Goal: Task Accomplishment & Management: Manage account settings

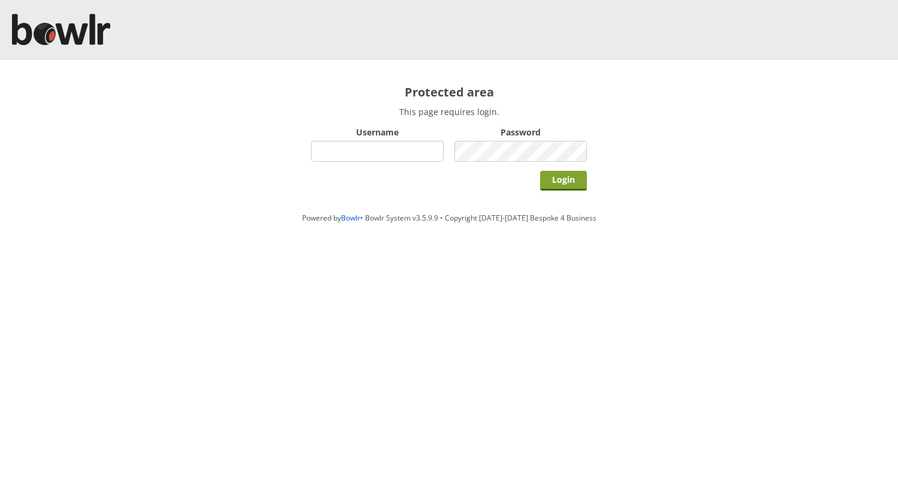
type input "hornseaindoorbowlsclub"
click at [565, 180] on input "Login" at bounding box center [563, 181] width 47 height 20
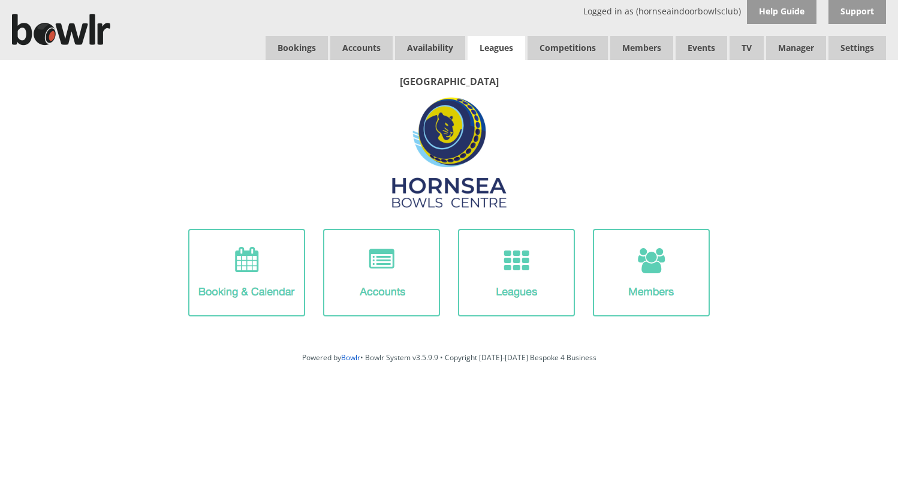
click at [493, 47] on link "Leagues" at bounding box center [496, 48] width 58 height 24
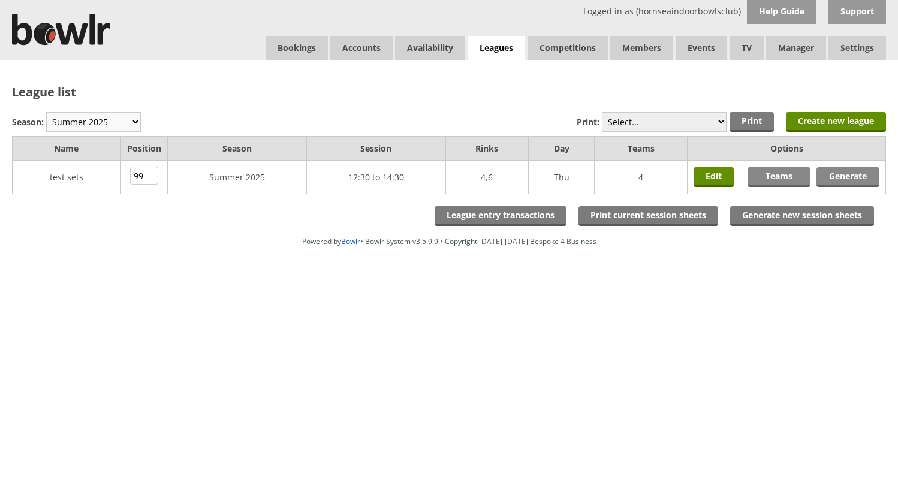
click at [109, 119] on select "Winter 2025-6 Summer 2025 Winter 24-25 Summer 2024 Winter 2023 / 2024 Summer 20…" at bounding box center [93, 122] width 95 height 20
select select "10"
click at [46, 112] on select "Winter 2025-6 Summer 2025 Winter 24-25 Summer 2024 Winter 2023 / 2024 Summer 20…" at bounding box center [93, 122] width 95 height 20
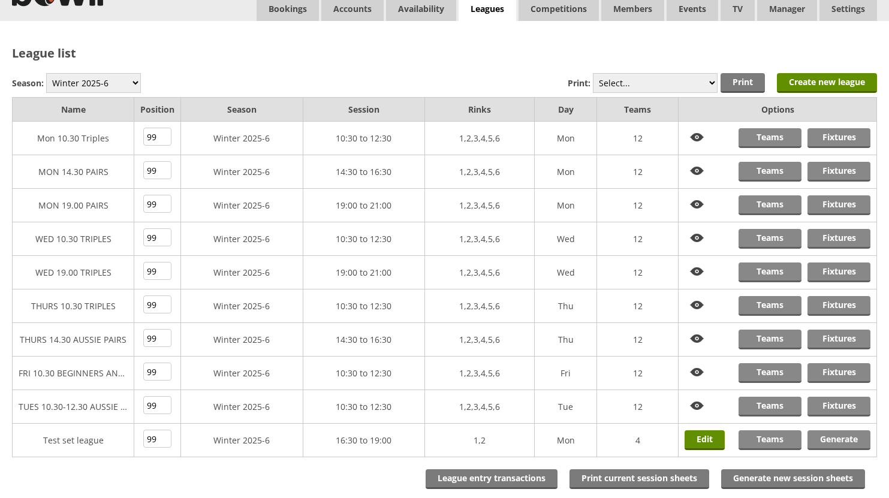
scroll to position [60, 0]
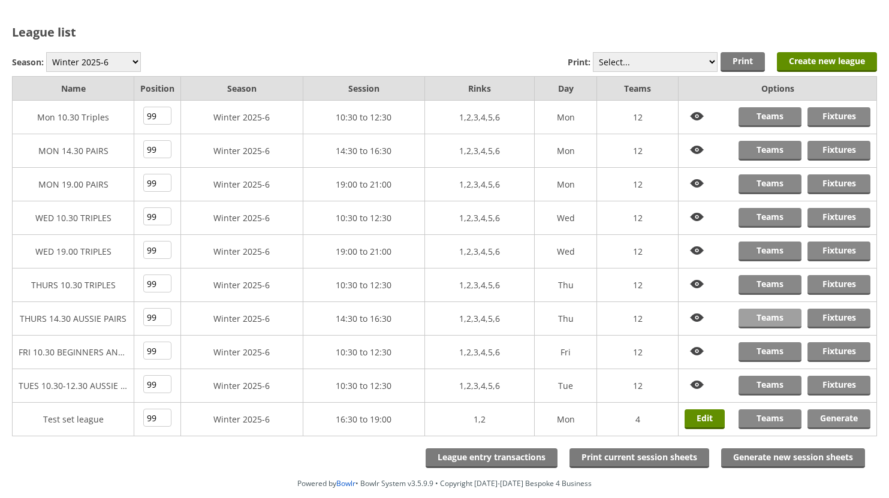
click at [775, 319] on link "Teams" at bounding box center [769, 319] width 63 height 20
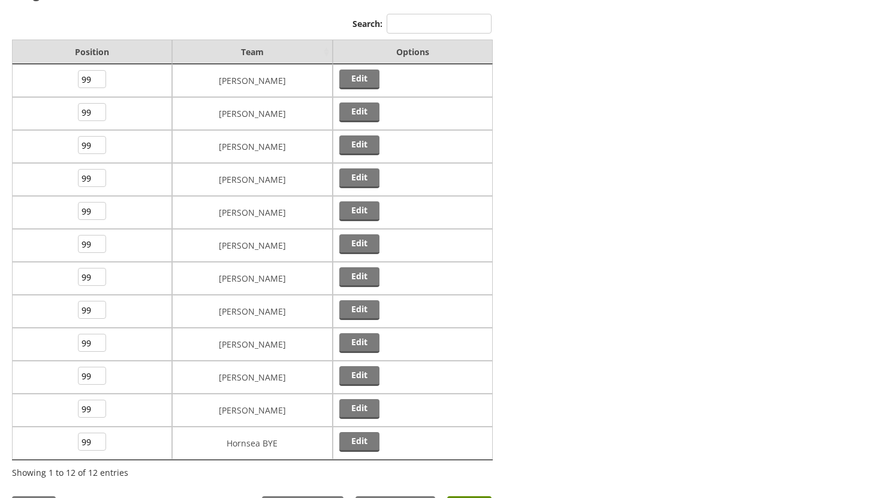
scroll to position [120, 0]
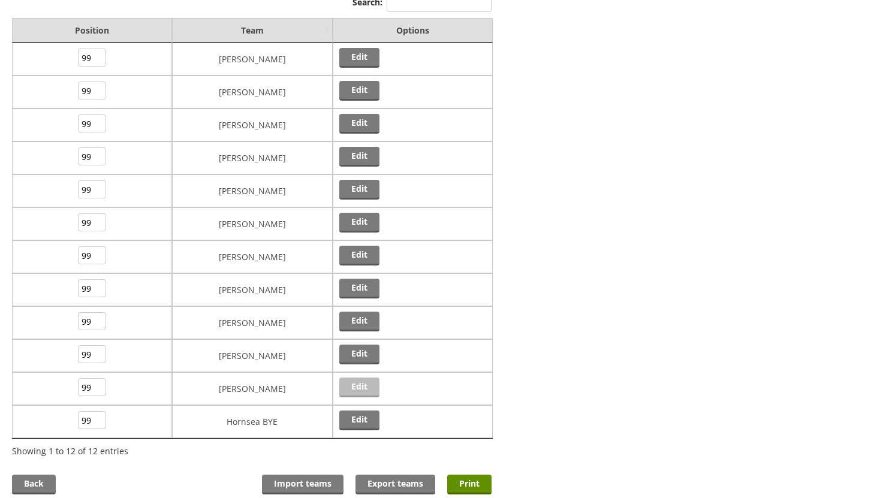
click at [366, 384] on link "Edit" at bounding box center [359, 388] width 40 height 20
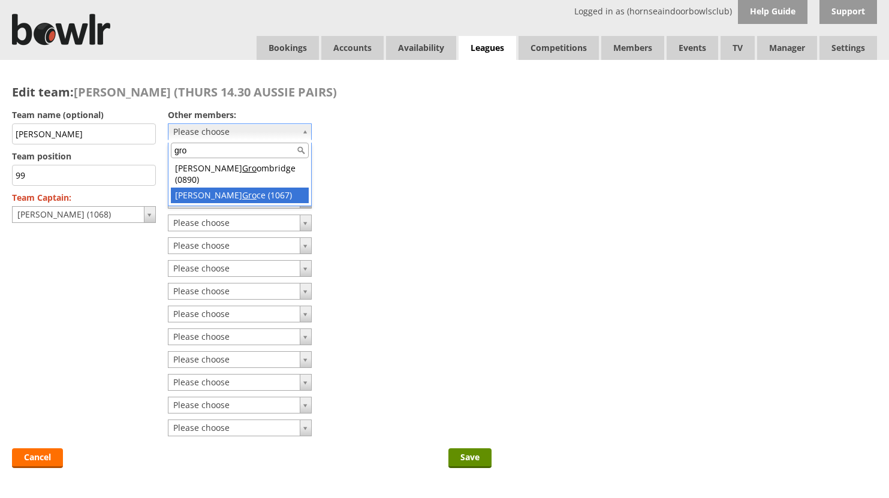
type input "gro"
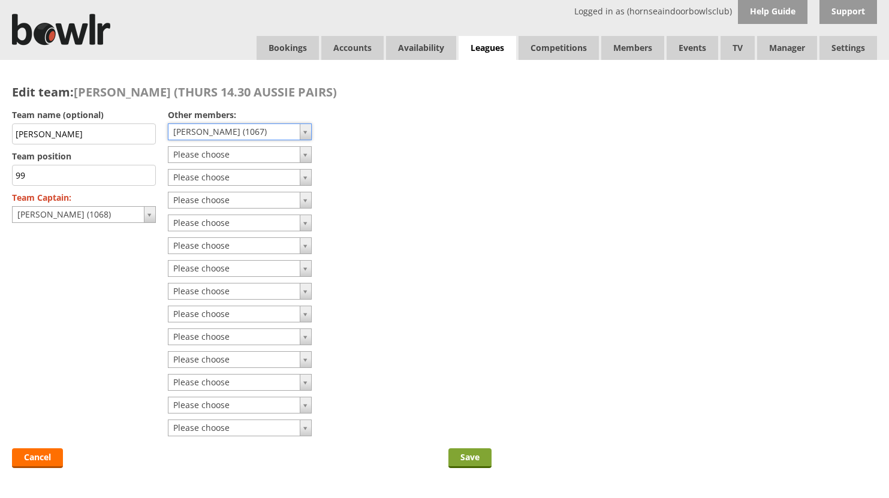
click at [466, 452] on input "Save" at bounding box center [469, 458] width 43 height 20
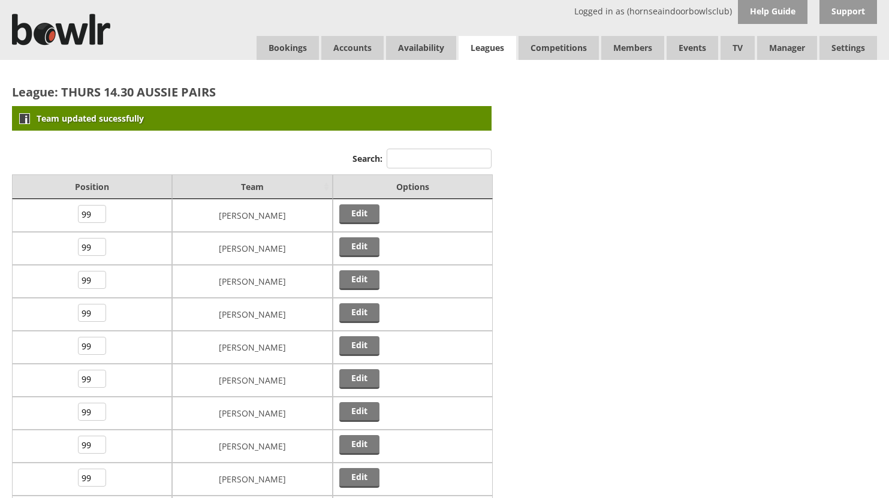
click at [495, 43] on link "Leagues" at bounding box center [487, 48] width 58 height 25
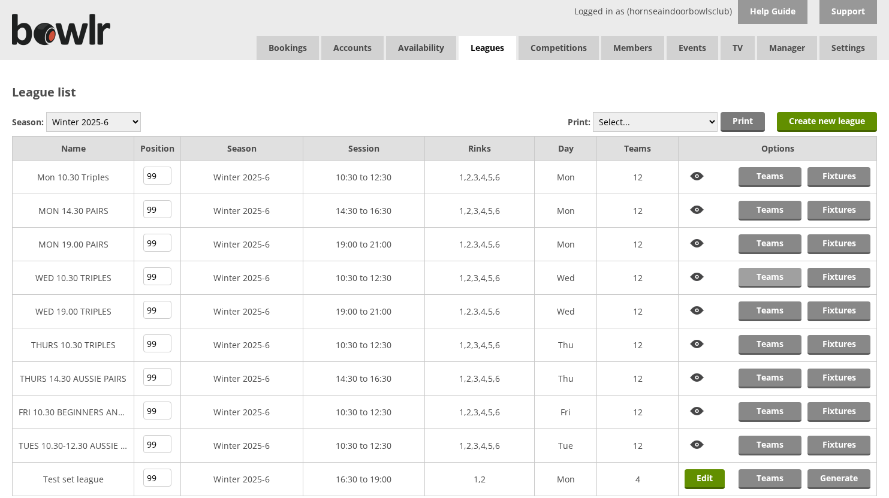
click at [768, 276] on link "Teams" at bounding box center [769, 278] width 63 height 20
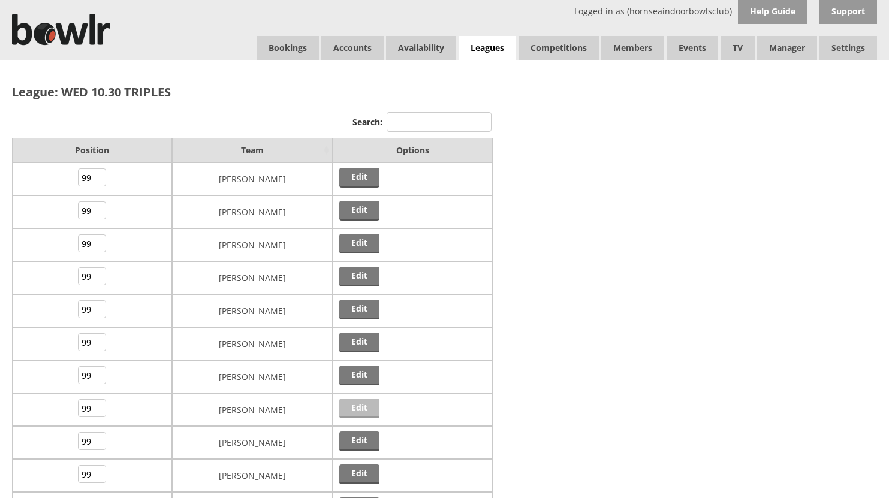
click at [351, 408] on link "Edit" at bounding box center [359, 409] width 40 height 20
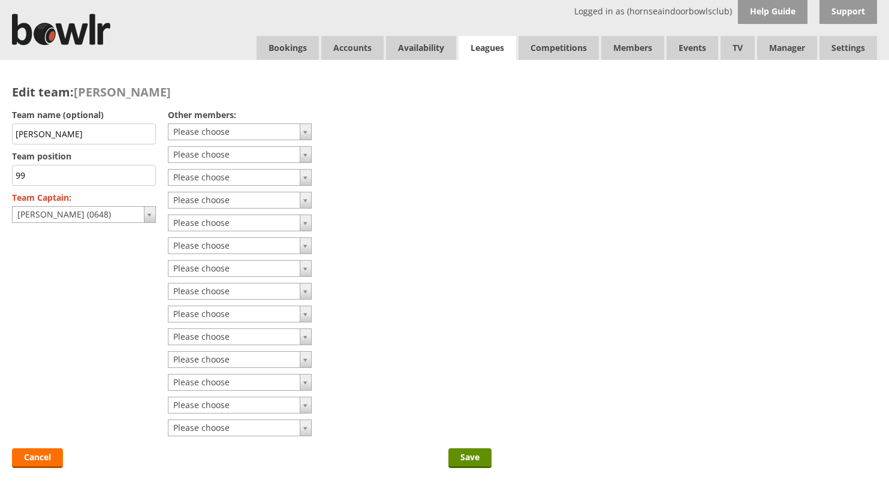
click at [490, 45] on link "Leagues" at bounding box center [487, 48] width 58 height 25
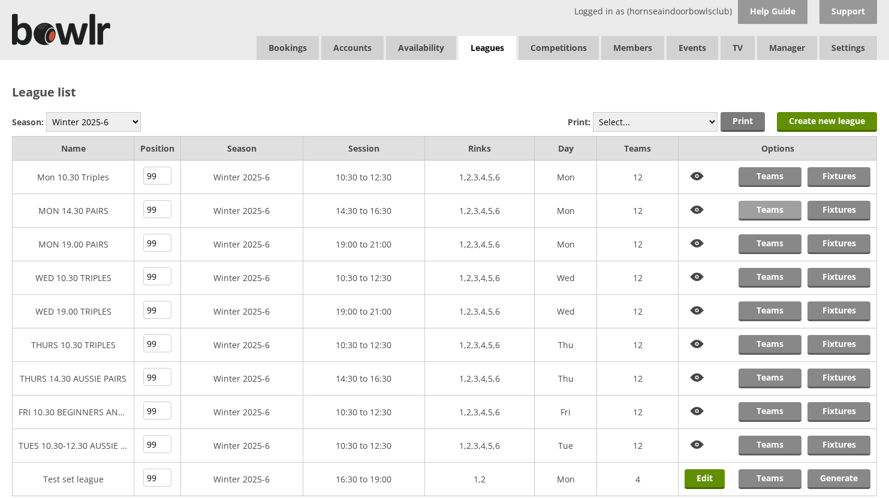
click at [777, 210] on link "Teams" at bounding box center [769, 211] width 63 height 20
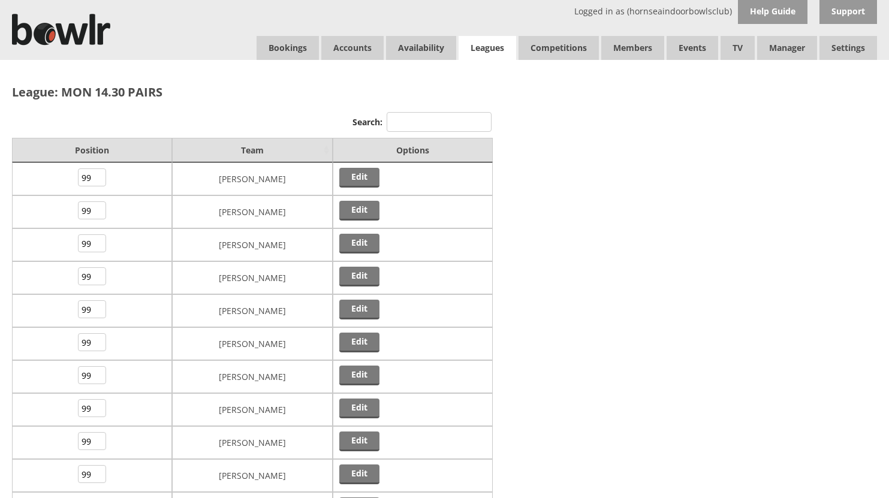
click at [489, 46] on link "Leagues" at bounding box center [487, 48] width 58 height 25
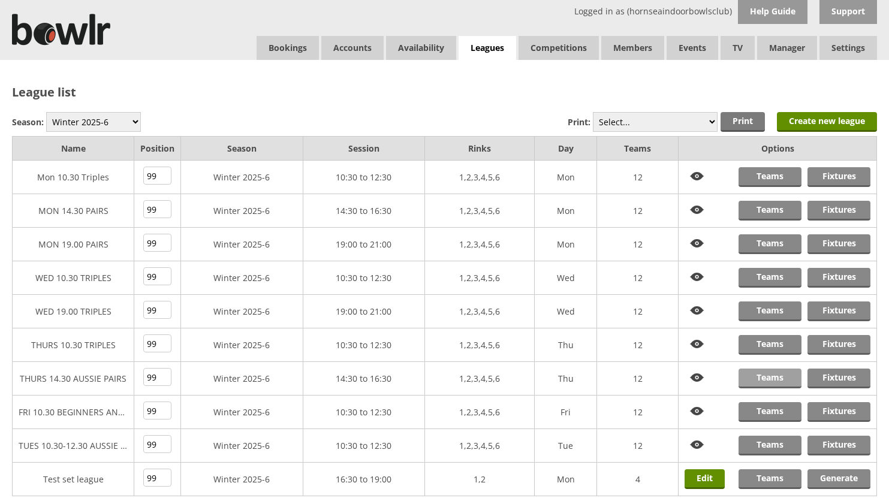
click at [775, 376] on link "Teams" at bounding box center [769, 379] width 63 height 20
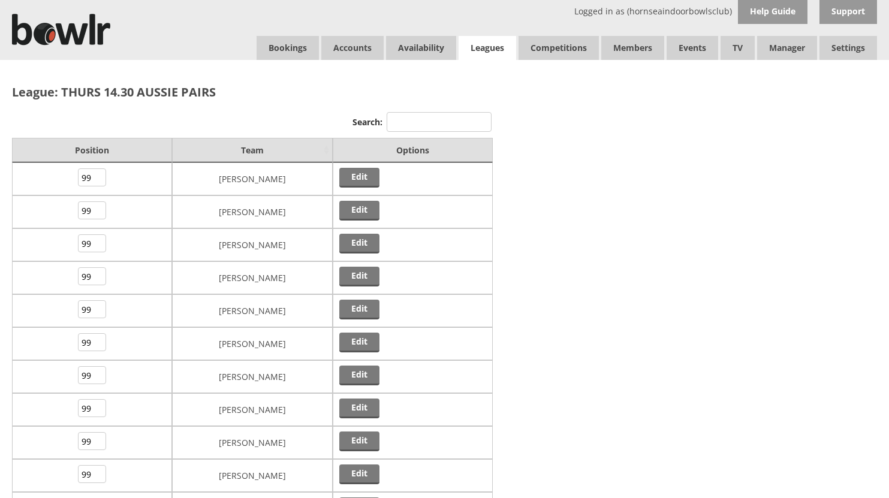
click at [485, 47] on link "Leagues" at bounding box center [487, 48] width 58 height 25
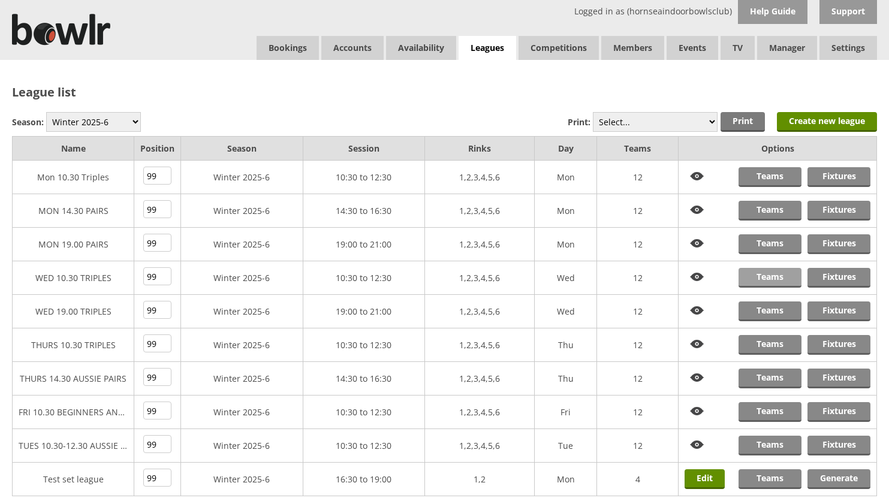
click at [756, 272] on link "Teams" at bounding box center [769, 278] width 63 height 20
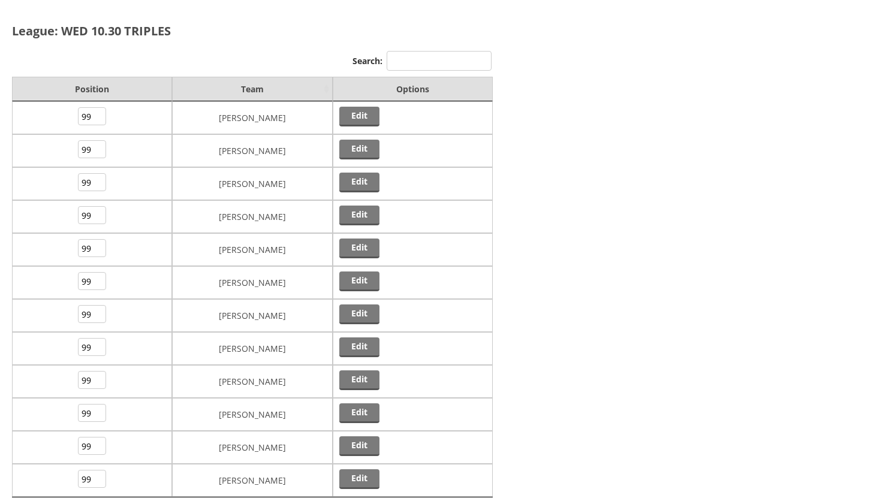
scroll to position [180, 0]
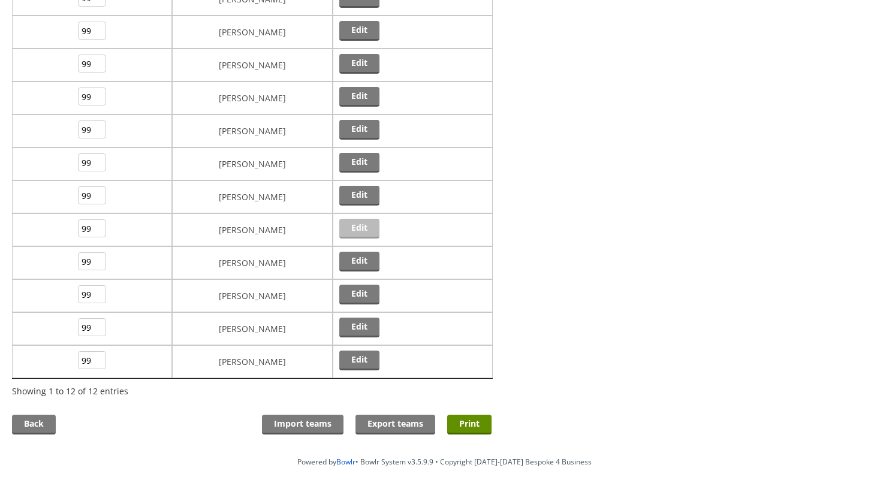
click at [353, 225] on link "Edit" at bounding box center [359, 229] width 40 height 20
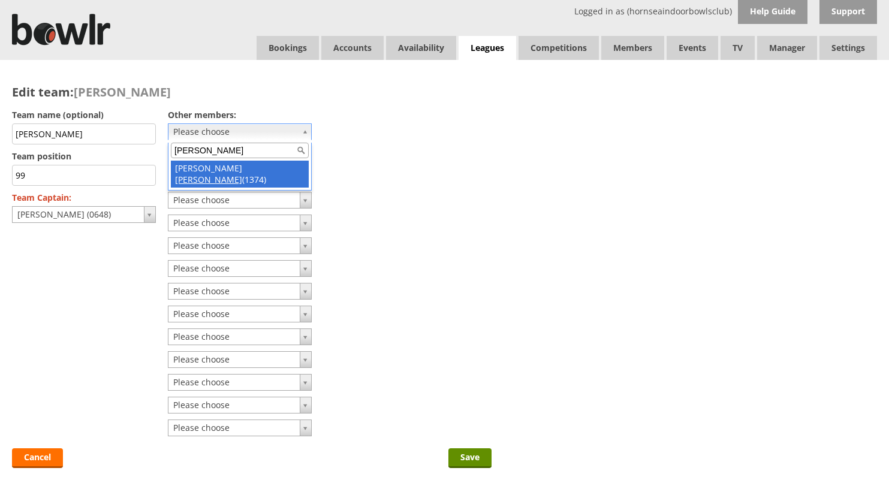
type input "dale"
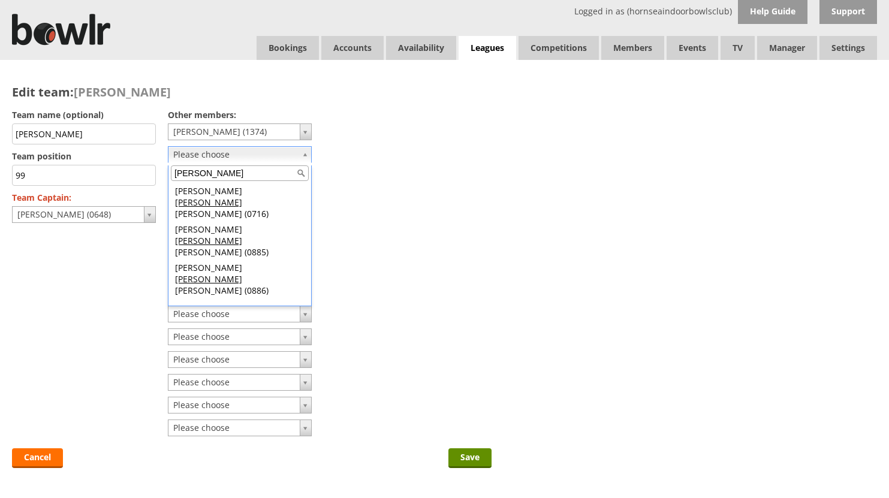
type input "brad"
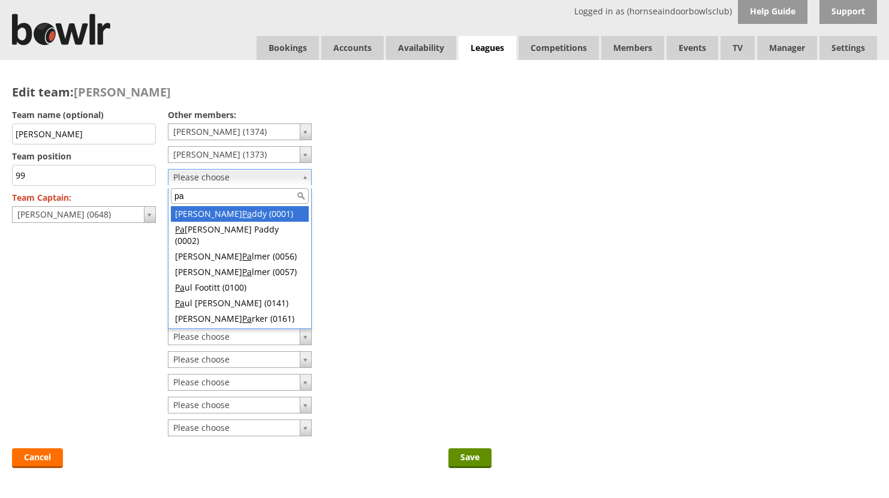
type input "p"
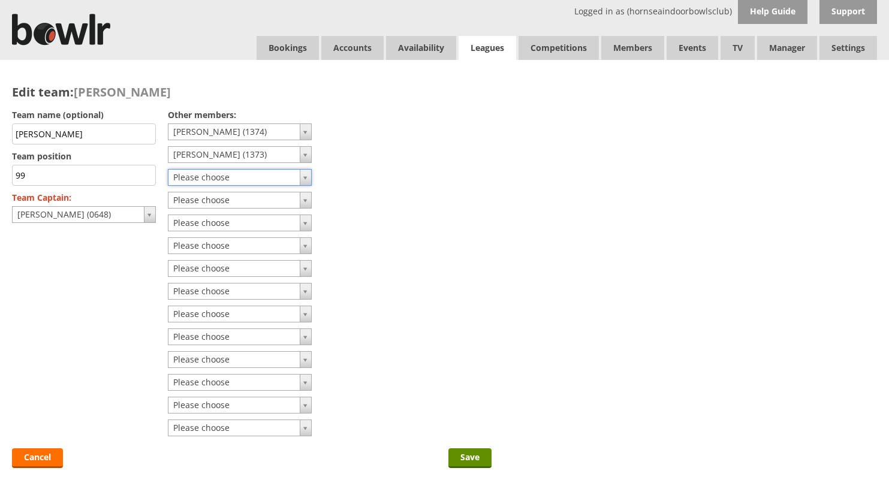
click at [498, 46] on link "Leagues" at bounding box center [487, 48] width 58 height 25
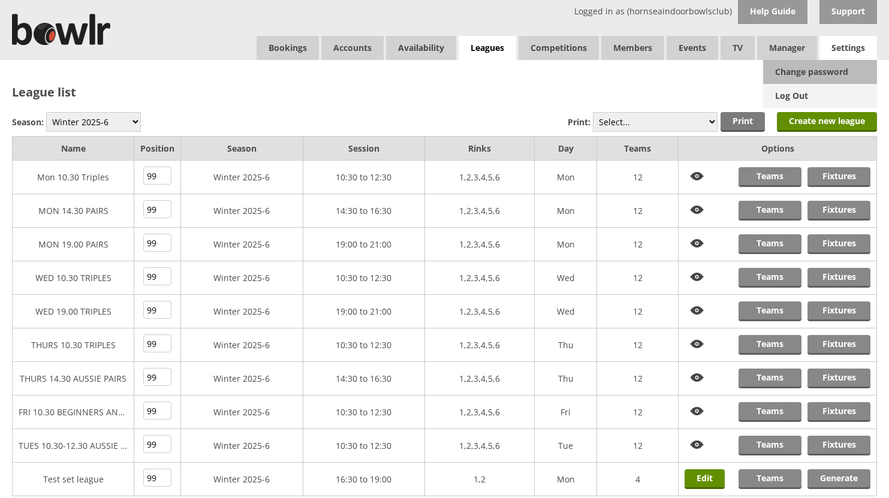
click at [802, 93] on link "Log Out" at bounding box center [820, 96] width 114 height 24
